Goal: Transaction & Acquisition: Purchase product/service

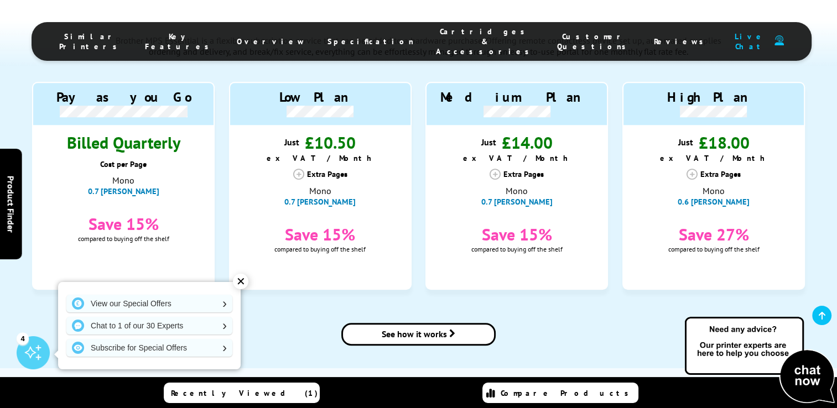
scroll to position [1327, 0]
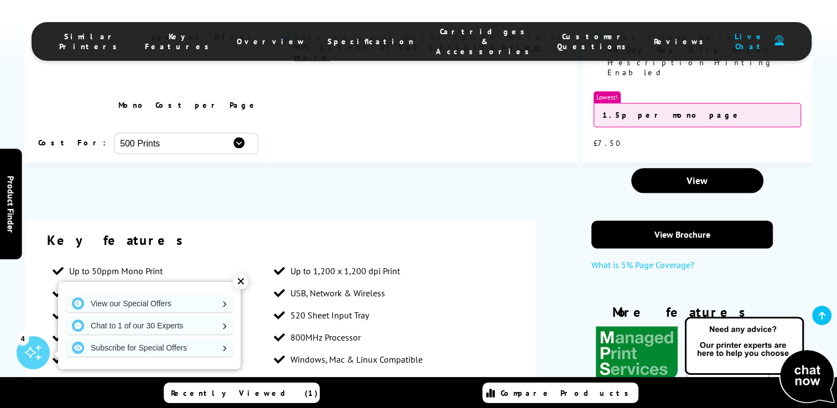
click at [449, 34] on span "Cartridges & Accessories" at bounding box center [485, 42] width 99 height 30
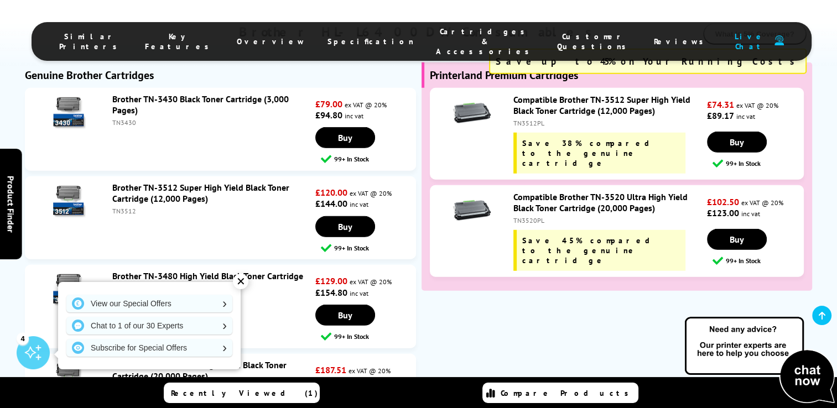
scroll to position [2990, 0]
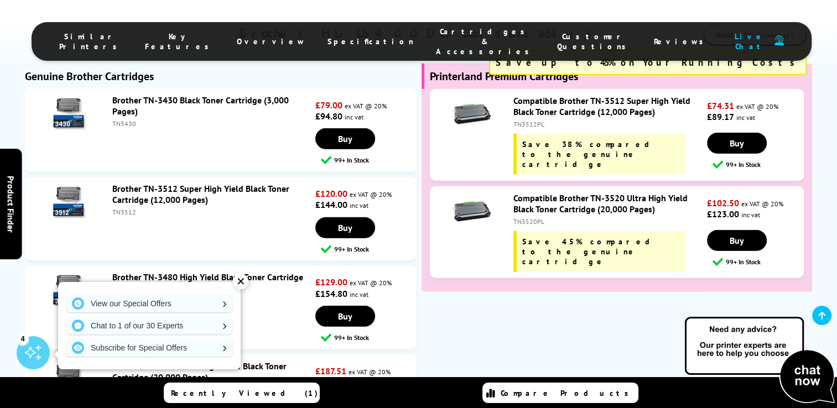
click at [237, 282] on div "✕" at bounding box center [240, 281] width 15 height 15
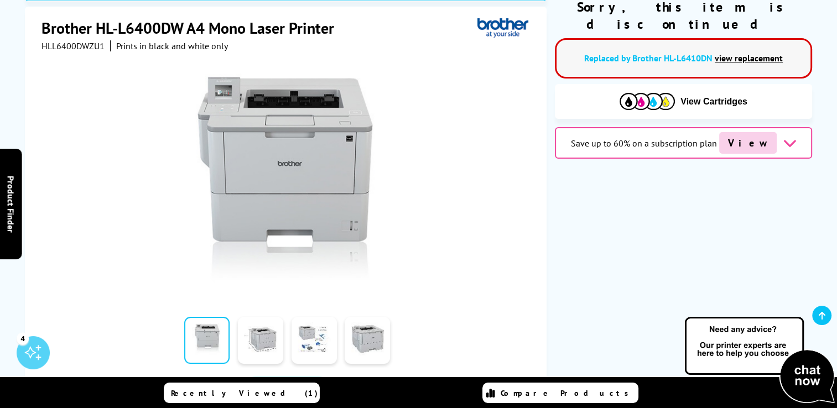
scroll to position [0, 0]
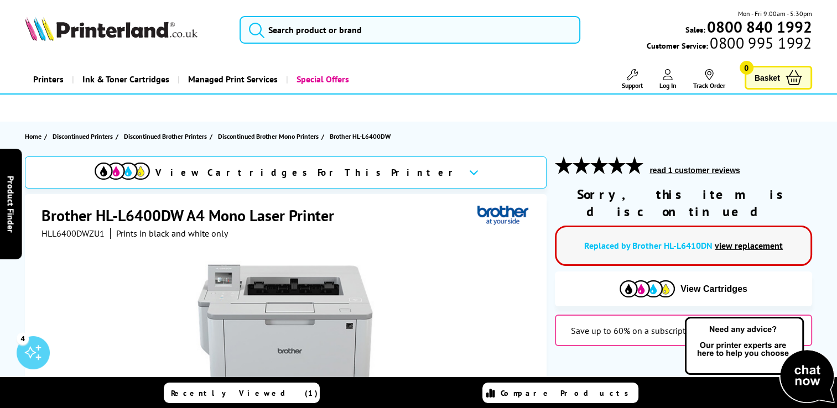
click at [186, 214] on h1 "Brother HL-L6400DW A4 Mono Laser Printer" at bounding box center [193, 215] width 304 height 20
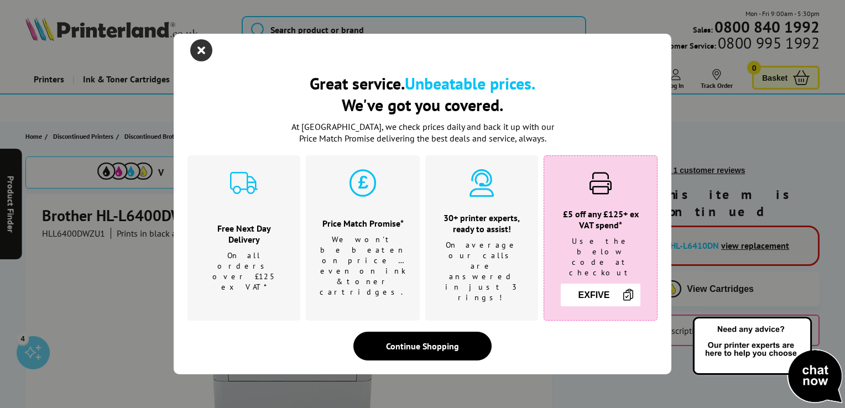
click at [205, 61] on icon "close modal" at bounding box center [201, 50] width 22 height 22
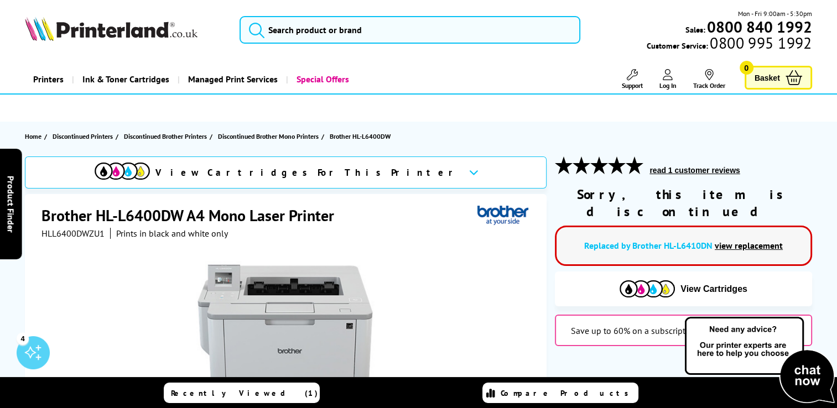
click at [382, 215] on div "Brother HL-L6400DW A4 Mono Laser Printer" at bounding box center [286, 216] width 491 height 23
click at [497, 128] on section "Home Discontinued Printers Discontinued Brother Printers Discontinued Brother M…" at bounding box center [418, 136] width 837 height 29
drag, startPoint x: 96, startPoint y: 217, endPoint x: 118, endPoint y: 217, distance: 22.7
click at [119, 217] on h1 "Brother HL-L6400DW A4 Mono Laser Printer" at bounding box center [193, 215] width 304 height 20
drag, startPoint x: 41, startPoint y: 215, endPoint x: 183, endPoint y: 215, distance: 142.2
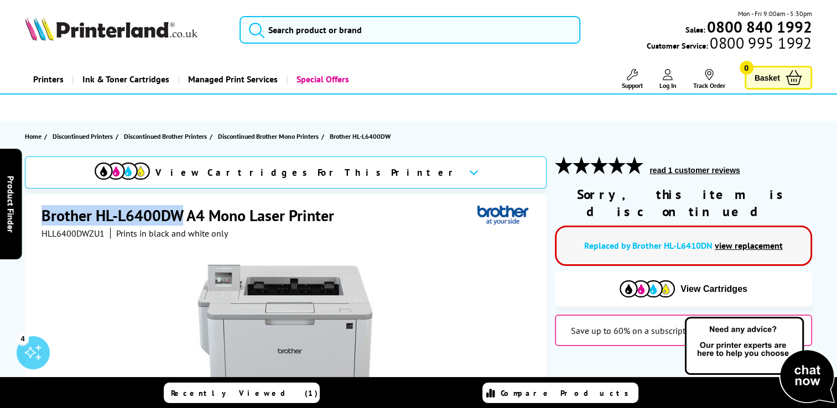
drag, startPoint x: 183, startPoint y: 215, endPoint x: 170, endPoint y: 216, distance: 12.7
copy h1 "Brother HL-L6400DW"
drag, startPoint x: 11, startPoint y: 287, endPoint x: 91, endPoint y: 301, distance: 80.9
click at [11, 288] on div "View Cartridges For This Printer Brother HL-L6400DW A4 Mono Laser Printer HLL64…" at bounding box center [418, 414] width 837 height 514
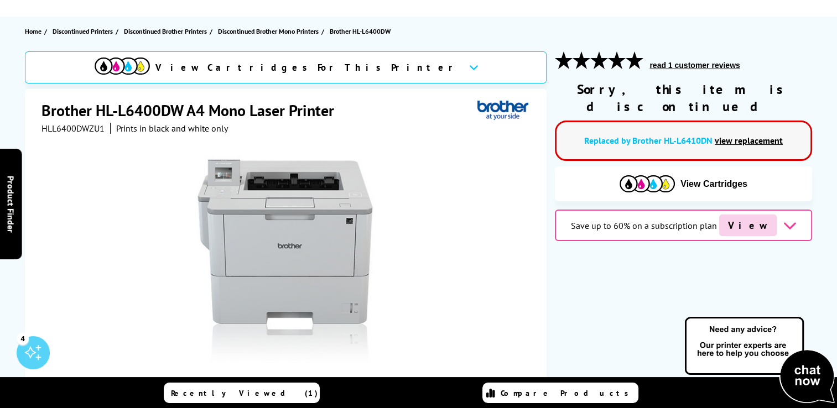
scroll to position [147, 0]
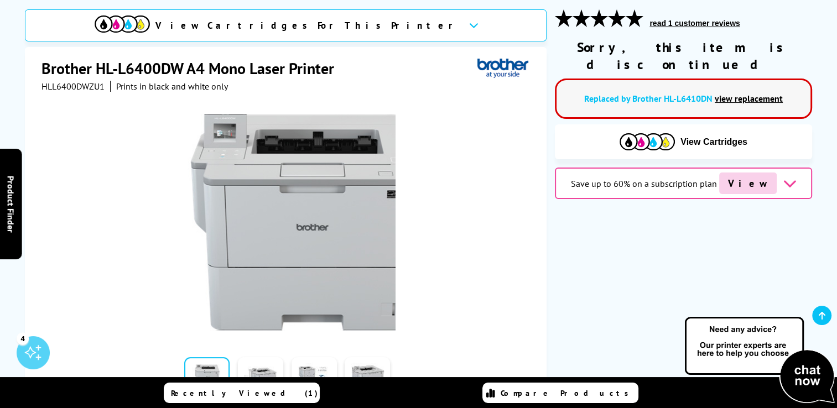
click at [222, 154] on img at bounding box center [287, 222] width 217 height 217
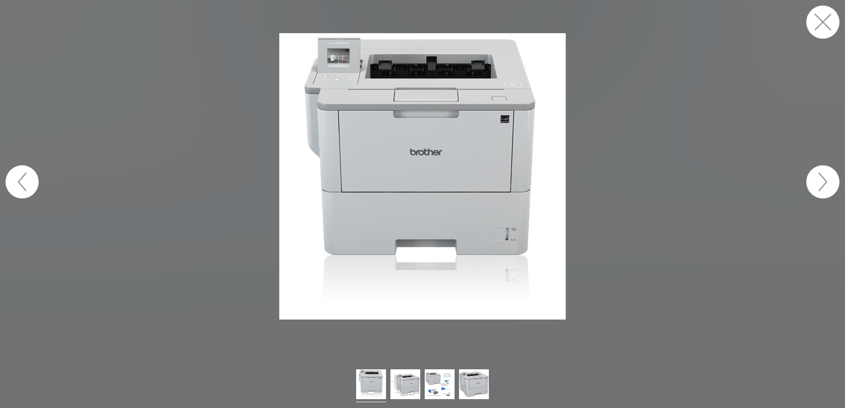
click at [348, 72] on img at bounding box center [422, 176] width 287 height 287
click at [326, 77] on img at bounding box center [422, 176] width 287 height 287
click at [830, 22] on button "button" at bounding box center [822, 22] width 33 height 33
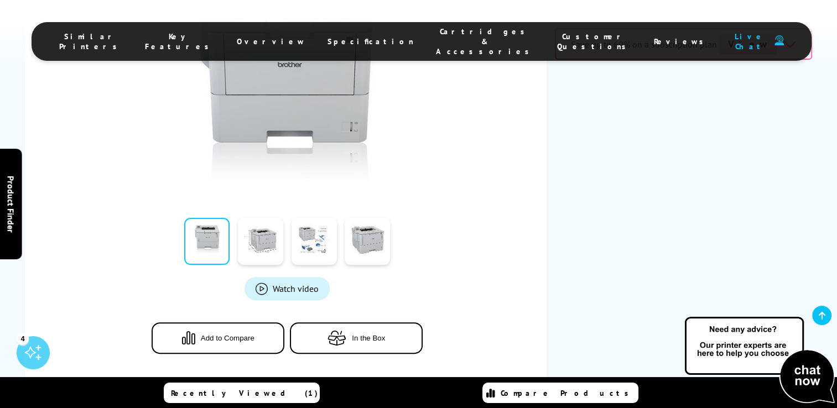
scroll to position [295, 0]
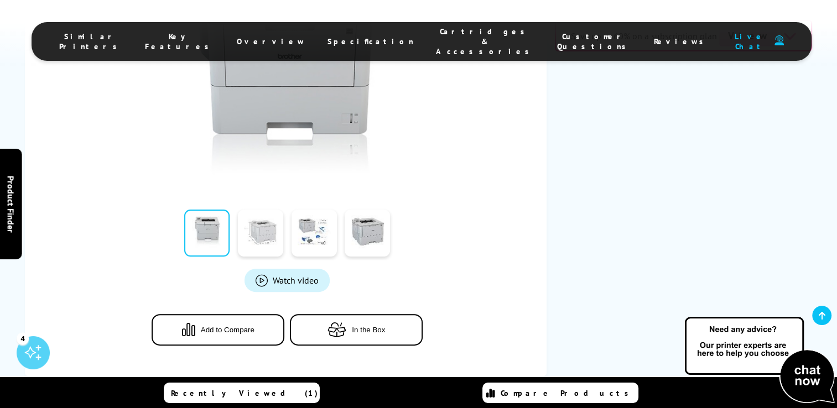
click at [258, 236] on link at bounding box center [260, 233] width 45 height 47
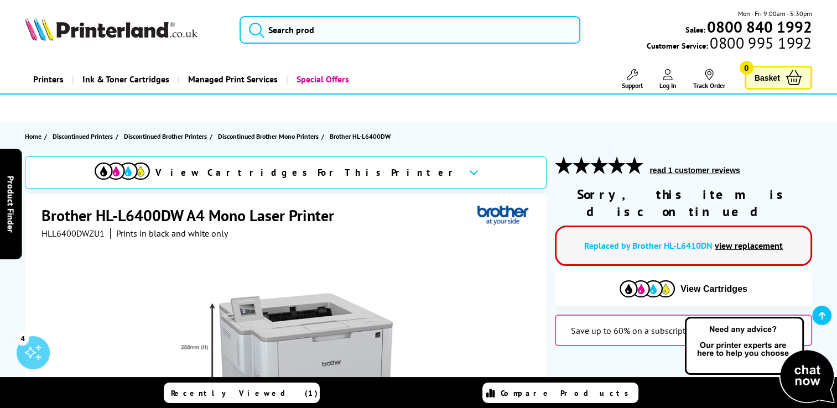
scroll to position [147, 0]
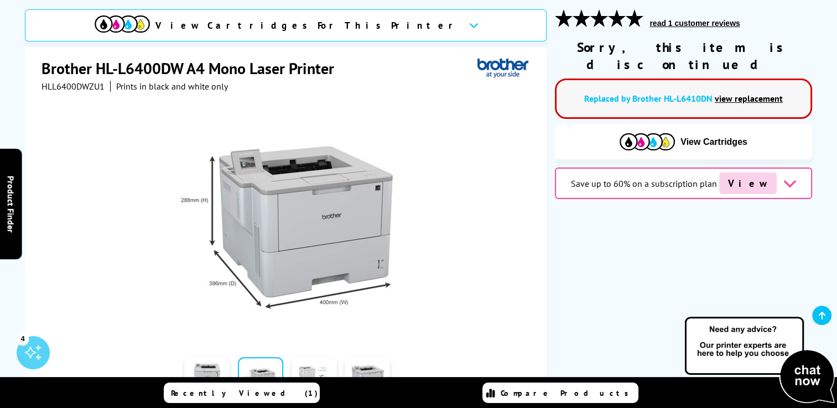
click at [308, 362] on link at bounding box center [313, 380] width 45 height 47
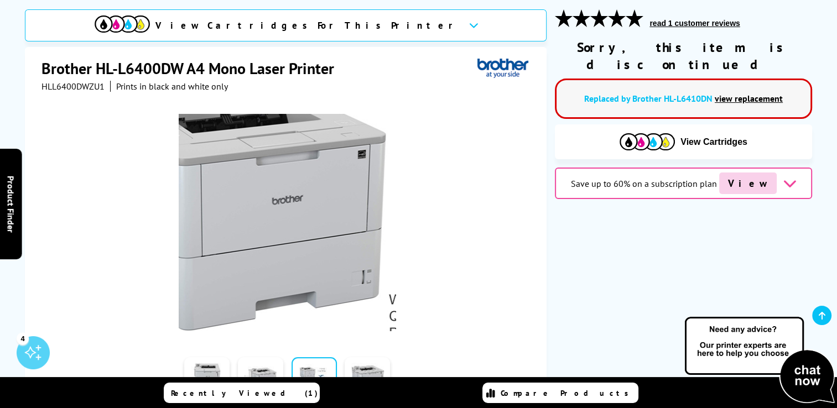
click at [248, 180] on img at bounding box center [287, 222] width 217 height 217
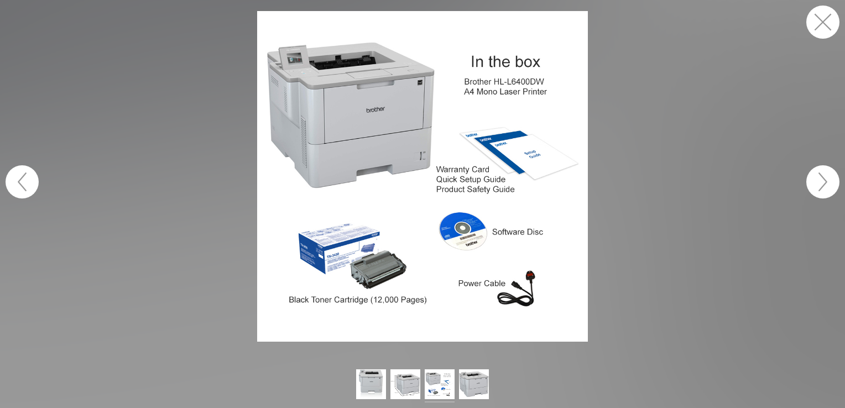
click at [302, 67] on img at bounding box center [422, 176] width 331 height 331
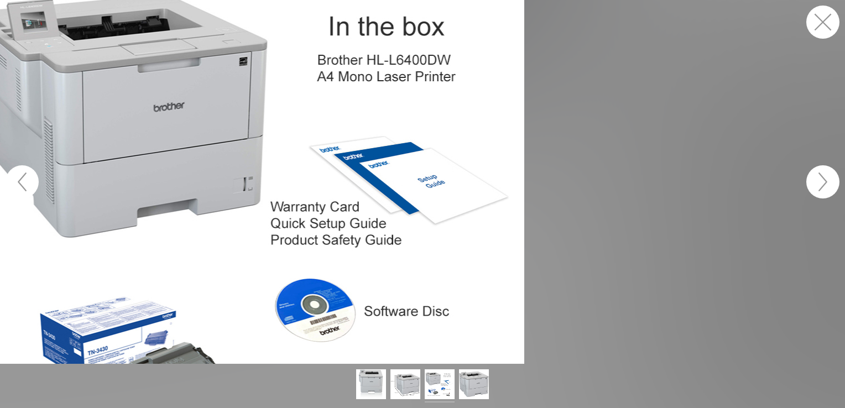
click at [302, 67] on figure at bounding box center [422, 182] width 845 height 364
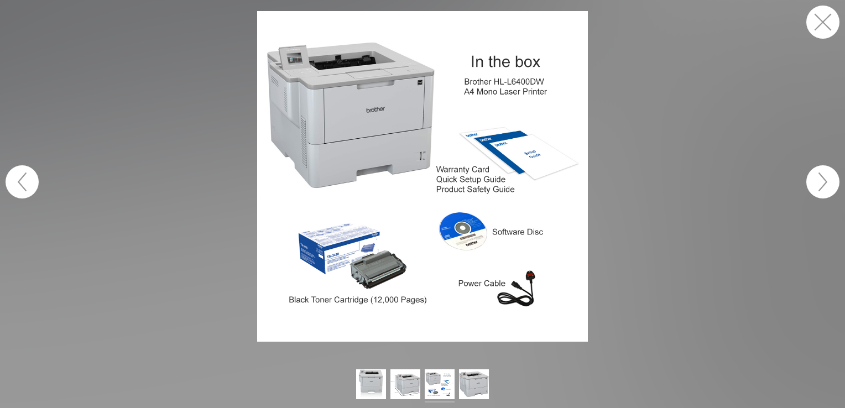
click at [323, 81] on img at bounding box center [422, 176] width 331 height 331
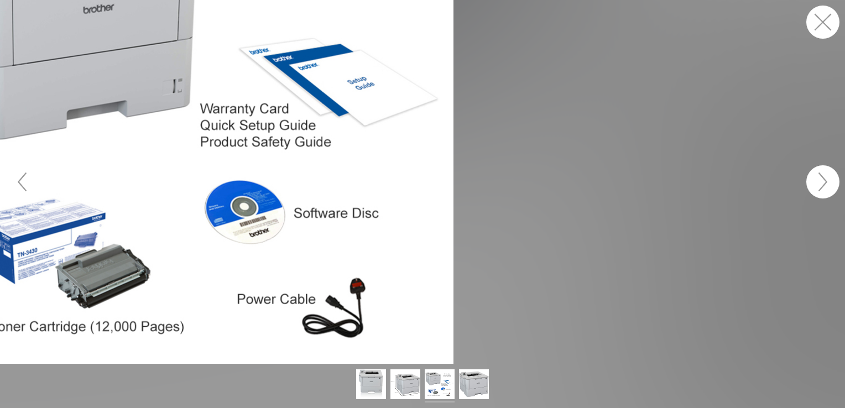
drag, startPoint x: 269, startPoint y: 71, endPoint x: 283, endPoint y: 105, distance: 37.2
click at [483, 180] on figure at bounding box center [422, 182] width 845 height 364
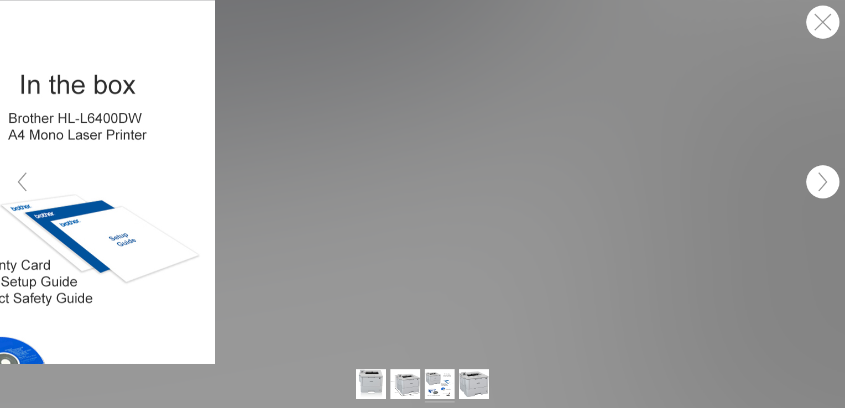
click at [826, 33] on button "button" at bounding box center [822, 22] width 33 height 33
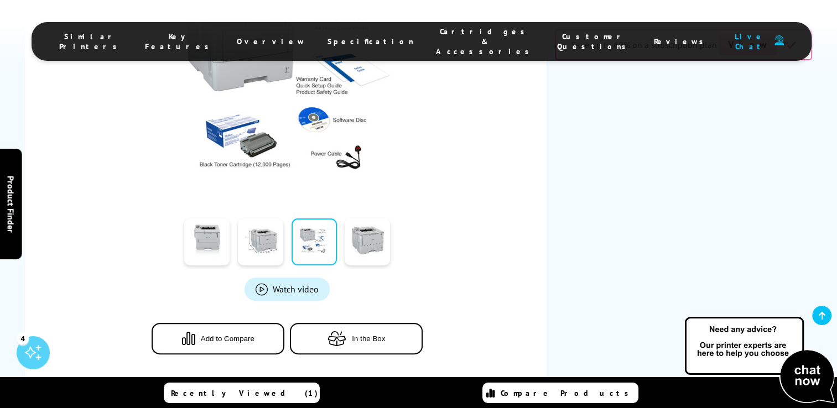
scroll to position [295, 0]
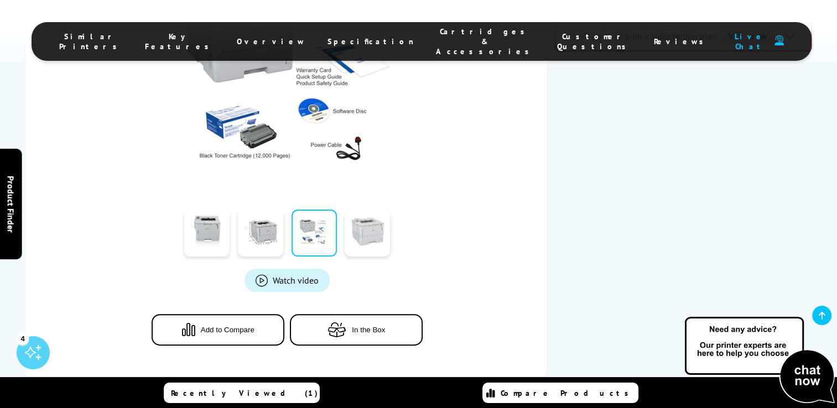
click at [372, 230] on link at bounding box center [367, 233] width 45 height 47
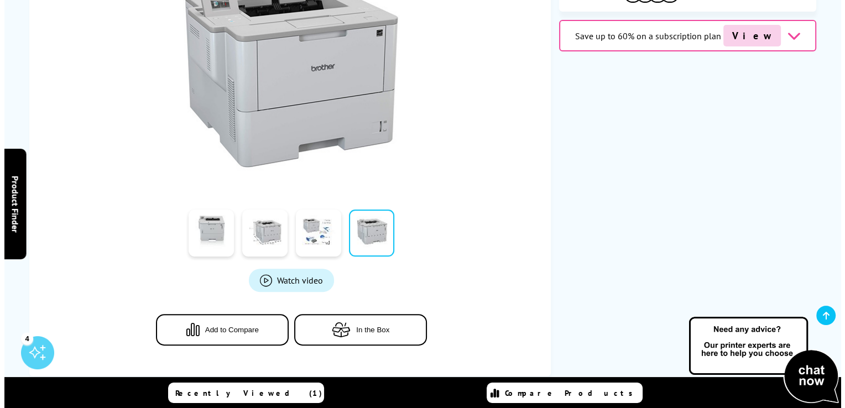
scroll to position [147, 0]
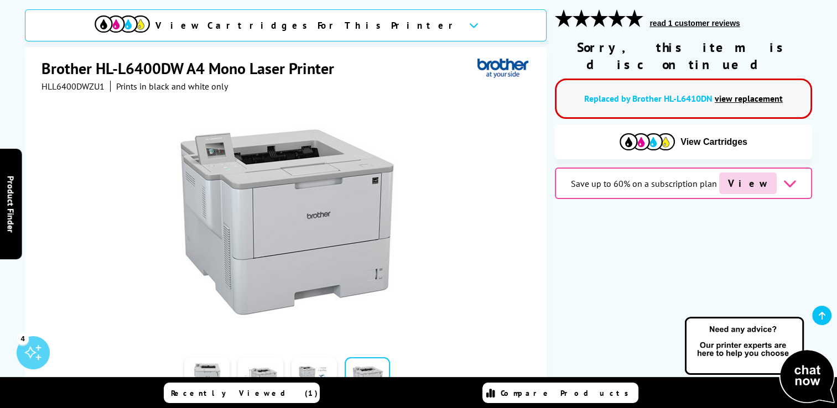
click at [226, 162] on img at bounding box center [287, 222] width 217 height 217
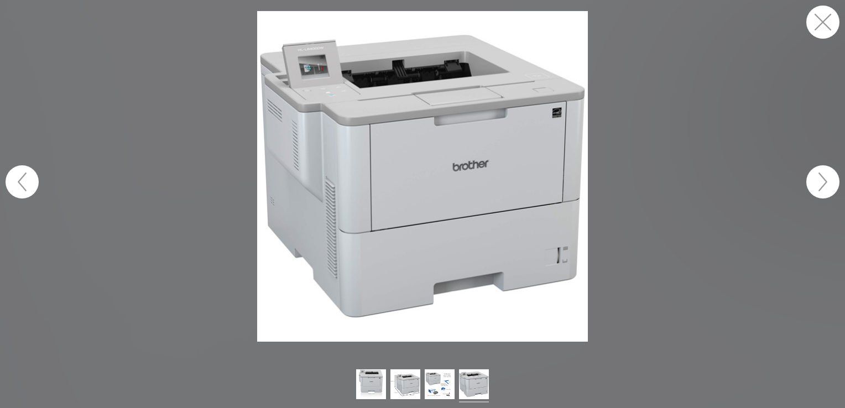
click at [322, 79] on img at bounding box center [422, 176] width 331 height 331
click at [341, 105] on img at bounding box center [422, 176] width 331 height 331
click at [287, 74] on img at bounding box center [422, 176] width 331 height 331
click at [312, 88] on img at bounding box center [422, 176] width 331 height 331
click at [306, 119] on img at bounding box center [422, 176] width 331 height 331
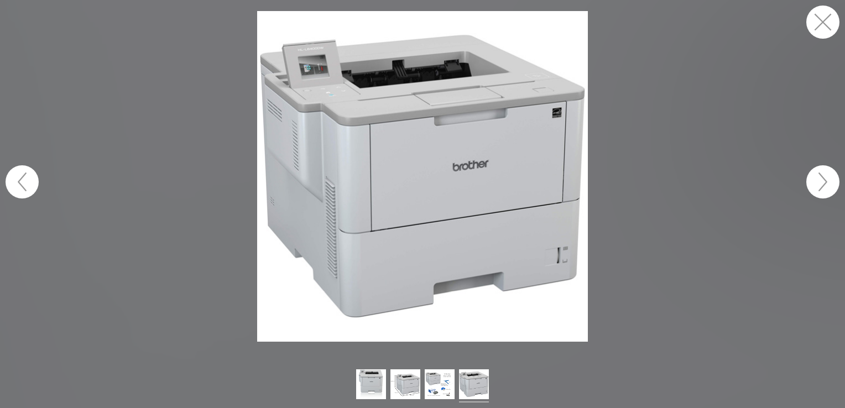
click at [305, 119] on img at bounding box center [422, 176] width 331 height 331
click at [310, 93] on img at bounding box center [422, 176] width 331 height 331
